Goal: Task Accomplishment & Management: Complete application form

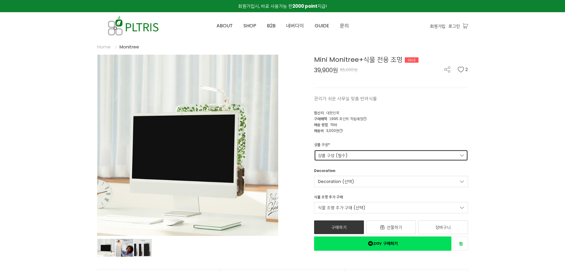
click at [345, 153] on link "상품 구성 (필수)" at bounding box center [391, 154] width 154 height 11
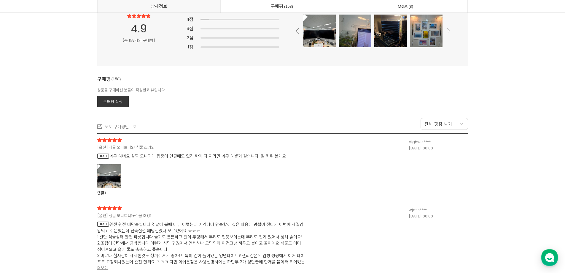
scroll to position [16012, 0]
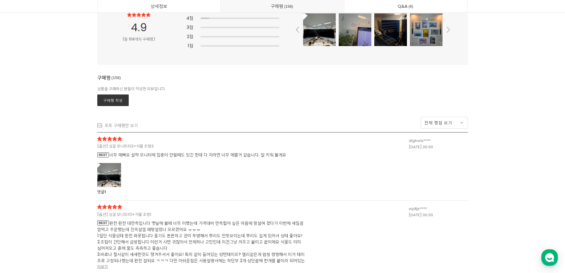
click at [109, 172] on div at bounding box center [109, 174] width 24 height 24
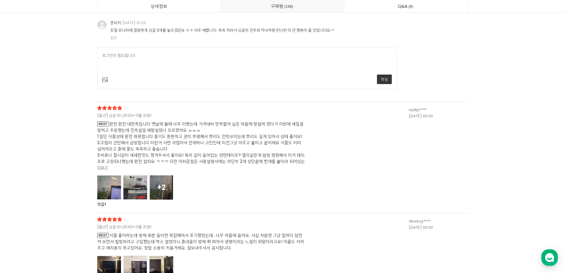
scroll to position [16398, 0]
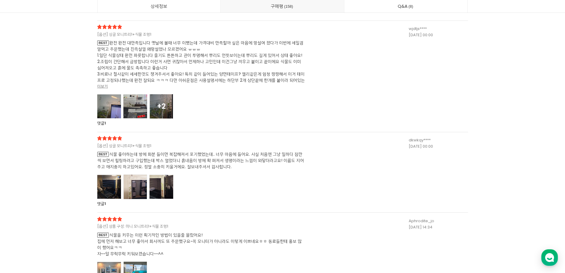
click at [113, 181] on div at bounding box center [109, 186] width 24 height 24
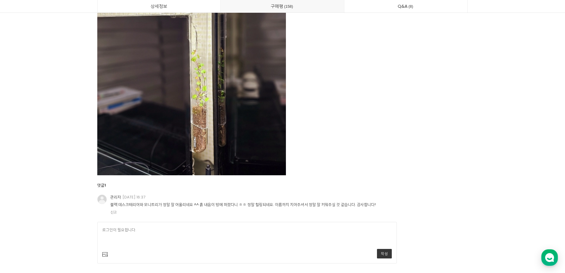
scroll to position [17050, 0]
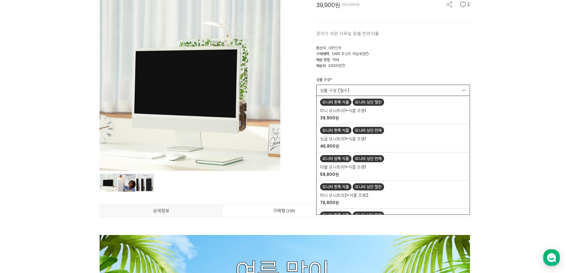
scroll to position [0, 0]
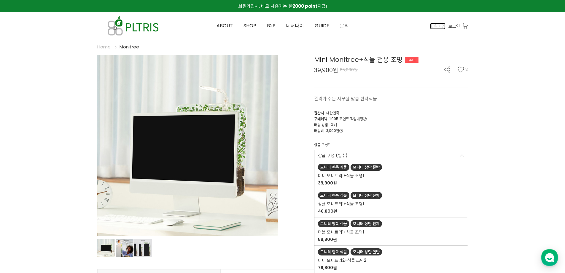
click at [443, 27] on span "회원가입" at bounding box center [437, 26] width 15 height 7
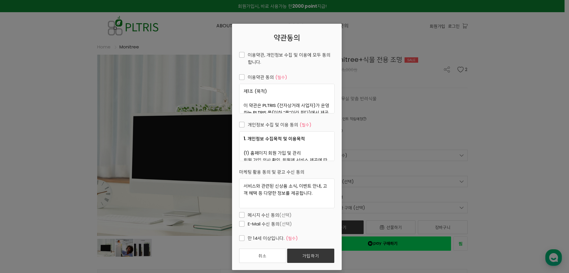
click at [242, 54] on span "이용약관, 개인정보 수집 및 이용에 모두 동의합니다." at bounding box center [286, 58] width 95 height 14
click at [237, 54] on input "이용약관, 개인정보 수집 및 이용에 모두 동의합니다." at bounding box center [235, 54] width 4 height 4
checkbox input "true"
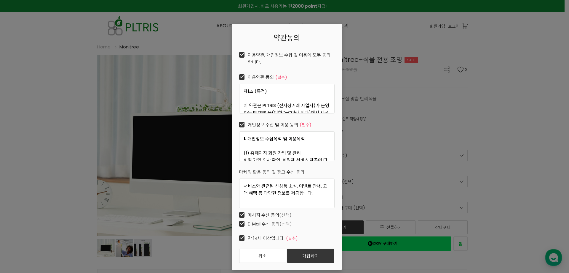
checkbox input "true"
click at [315, 257] on link "가입하기" at bounding box center [310, 255] width 47 height 14
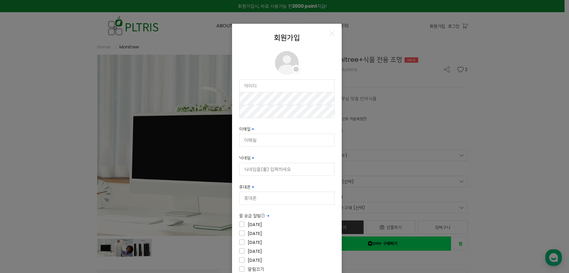
click at [285, 85] on input "text" at bounding box center [287, 85] width 95 height 12
type input "내"
type input "sone2684"
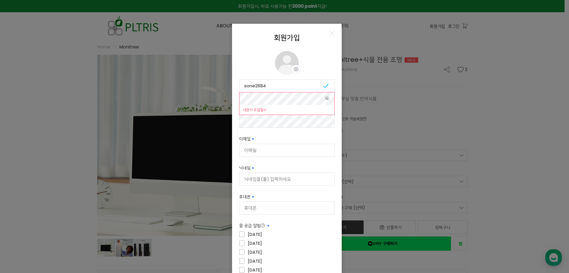
click at [223, 95] on div "회원가입 프로필 이미지 프로필 사진 설정 수정 삭제 sone2684 사용 가능 사용 가능 대문자 포함필수 사용 가능 비밀번호를 한번 더 입력 …" at bounding box center [284, 136] width 569 height 273
click at [163, 116] on div "회원가입 프로필 이미지 프로필 사진 설정 수정 삭제 sone2684 사용 가능 사용 가능 대문자 포함필수 사용 가능 비밀번호를 한번 더 입력 …" at bounding box center [284, 136] width 569 height 273
click at [286, 149] on input "이메일 필수입력" at bounding box center [287, 150] width 95 height 12
click at [291, 111] on div "대문자 포함필수" at bounding box center [287, 110] width 95 height 10
click at [325, 100] on icon at bounding box center [327, 98] width 5 height 7
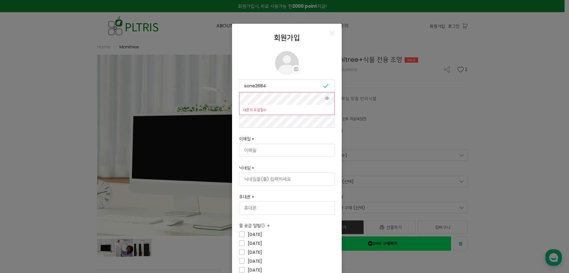
click at [325, 100] on icon at bounding box center [327, 98] width 5 height 7
click at [315, 106] on div "대문자 포함필수" at bounding box center [287, 110] width 95 height 10
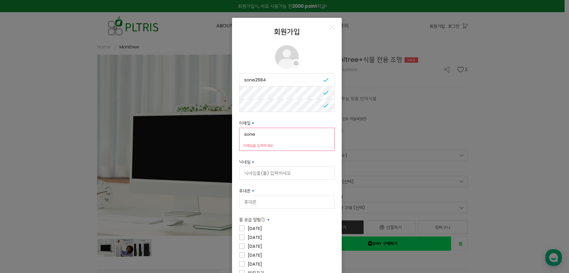
type input "[EMAIL_ADDRESS][DOMAIN_NAME]"
click at [266, 172] on input "닉네임 필수입력" at bounding box center [287, 173] width 95 height 12
click at [278, 171] on input "닉네임 필수입력" at bounding box center [287, 173] width 95 height 12
type input "d"
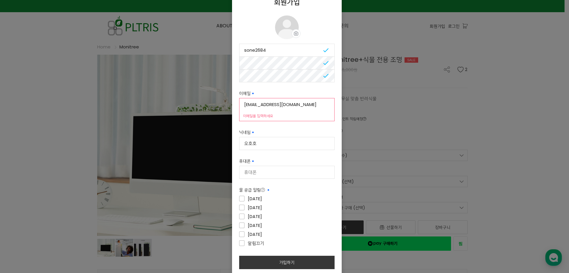
type input "오호호"
click at [287, 174] on input "휴대폰" at bounding box center [287, 172] width 95 height 12
type input "[PHONE_NUMBER]"
click at [240, 197] on span "[DATE]" at bounding box center [250, 198] width 23 height 7
click at [240, 197] on input"] "[DATE]" at bounding box center [280, 198] width 95 height 4
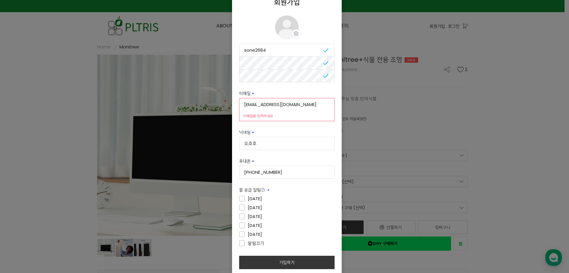
checkbox input"] "true"
click at [290, 259] on button "가입하기" at bounding box center [286, 261] width 95 height 13
